Goal: Find specific page/section

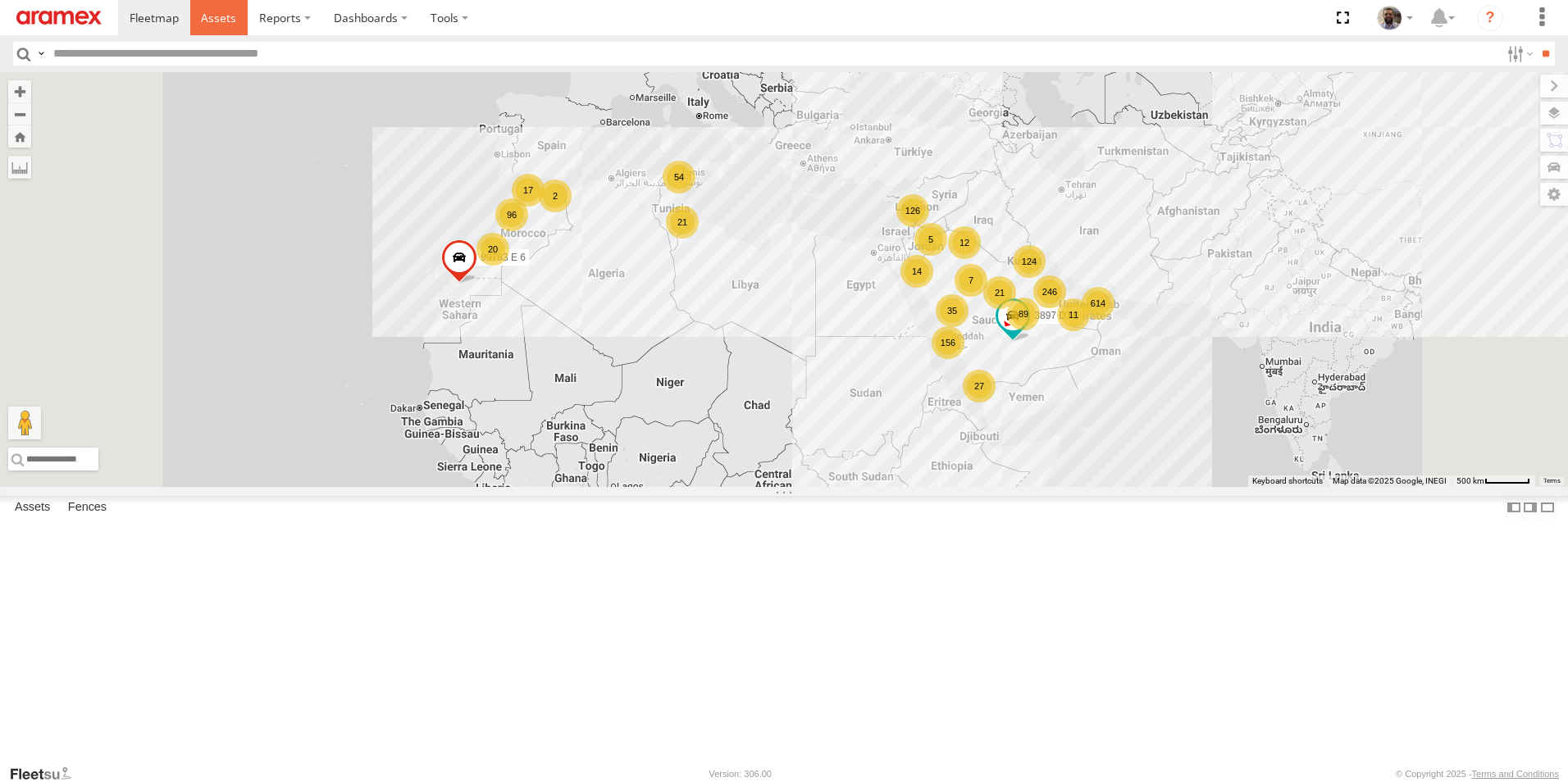
click at [228, 30] on link at bounding box center [220, 18] width 58 height 35
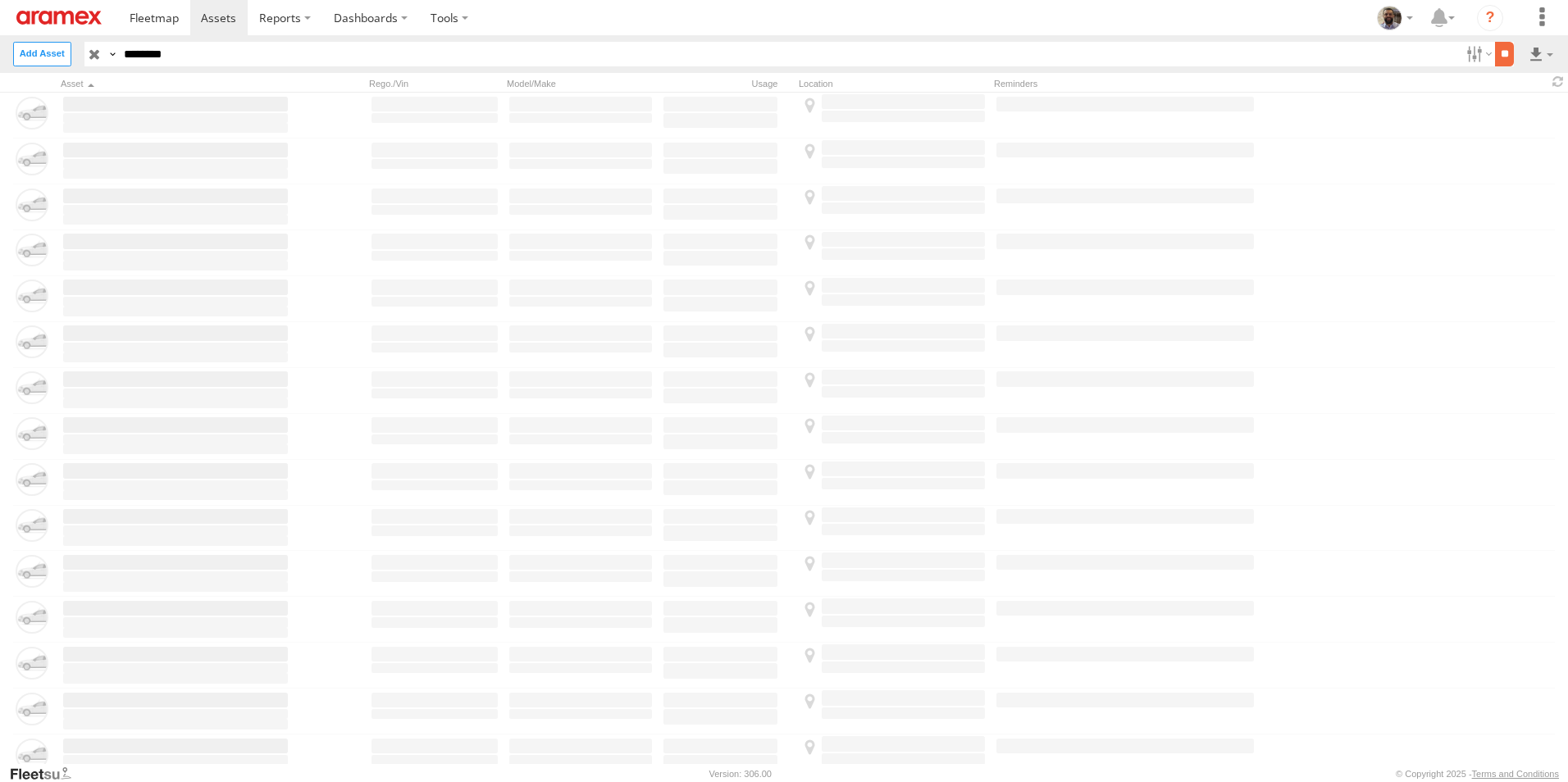
type input "********"
click at [1499, 55] on input "**" at bounding box center [1504, 54] width 18 height 24
